Goal: Task Accomplishment & Management: Manage account settings

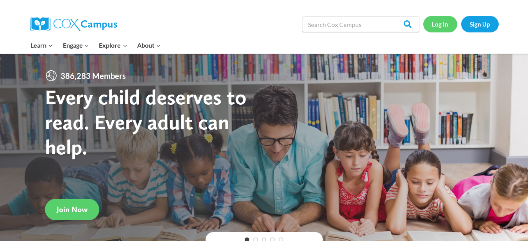
click at [438, 27] on link "Log In" at bounding box center [440, 24] width 34 height 16
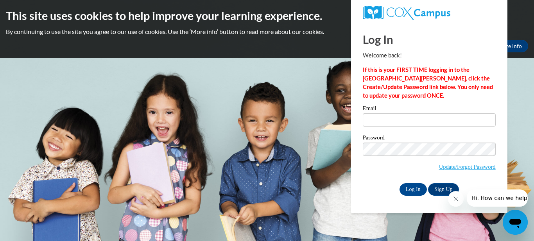
click at [386, 112] on label "Email" at bounding box center [429, 110] width 133 height 8
click at [386, 113] on input "Email" at bounding box center [429, 119] width 133 height 13
type input "odom.barbara92@gmail.com"
click at [418, 191] on input "Log In" at bounding box center [412, 189] width 27 height 13
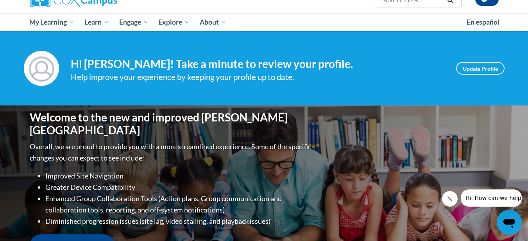
scroll to position [193, 0]
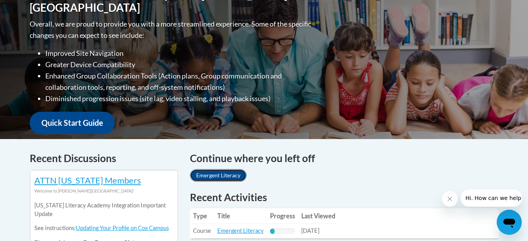
click at [227, 174] on link "Emergent Literacy" at bounding box center [218, 175] width 57 height 13
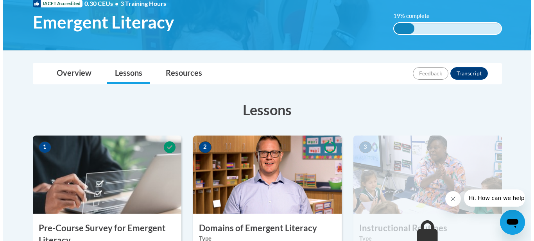
scroll to position [166, 0]
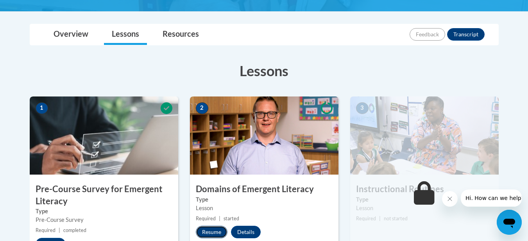
click at [216, 233] on button "Resume" at bounding box center [212, 232] width 32 height 13
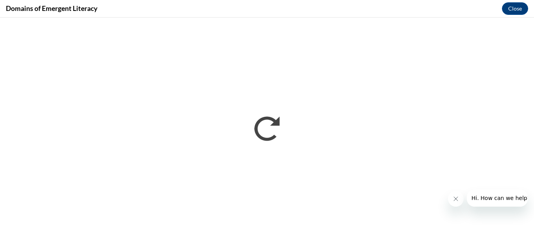
scroll to position [0, 0]
